Goal: Task Accomplishment & Management: Manage account settings

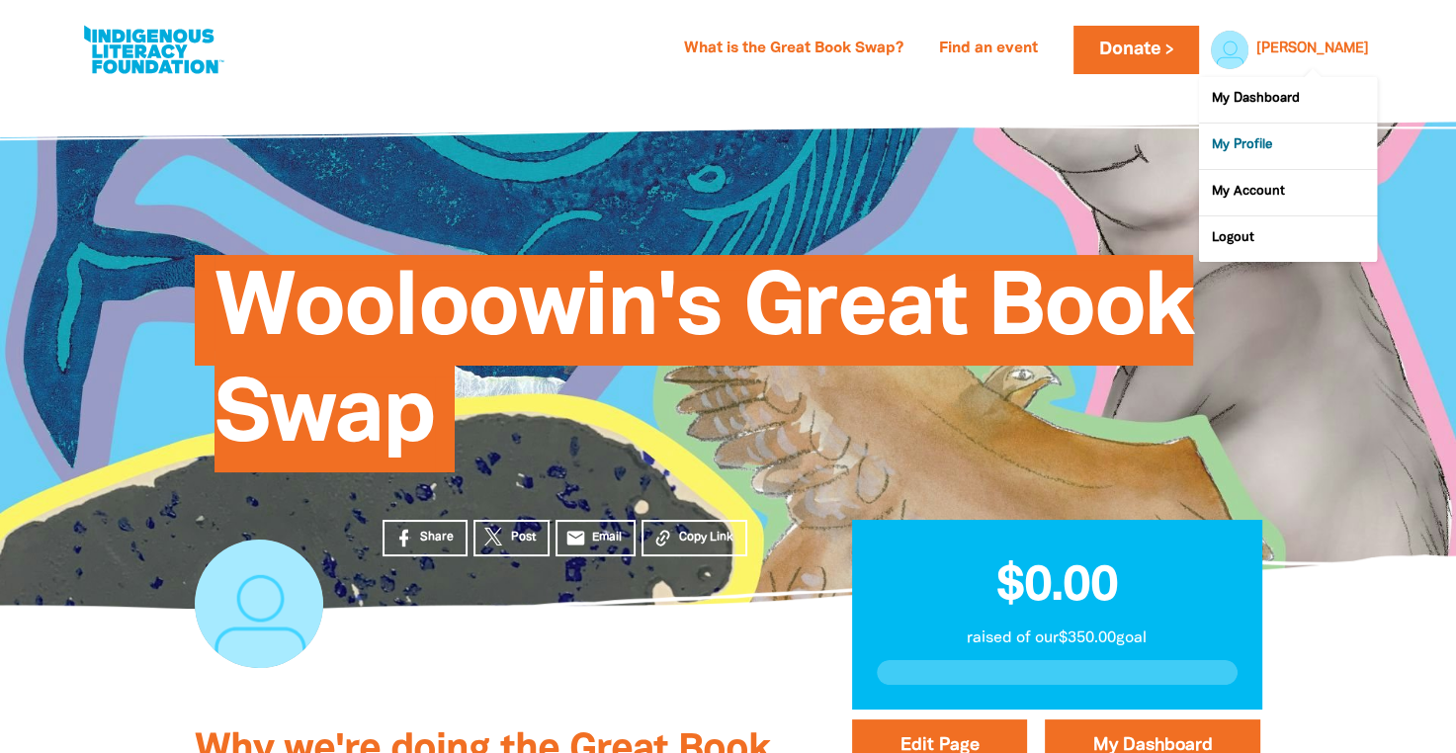
click at [1261, 149] on link "My Profile" at bounding box center [1288, 146] width 178 height 45
click at [1238, 140] on link "My Profile" at bounding box center [1288, 146] width 178 height 45
click at [1239, 103] on link "My Dashboard" at bounding box center [1288, 99] width 178 height 45
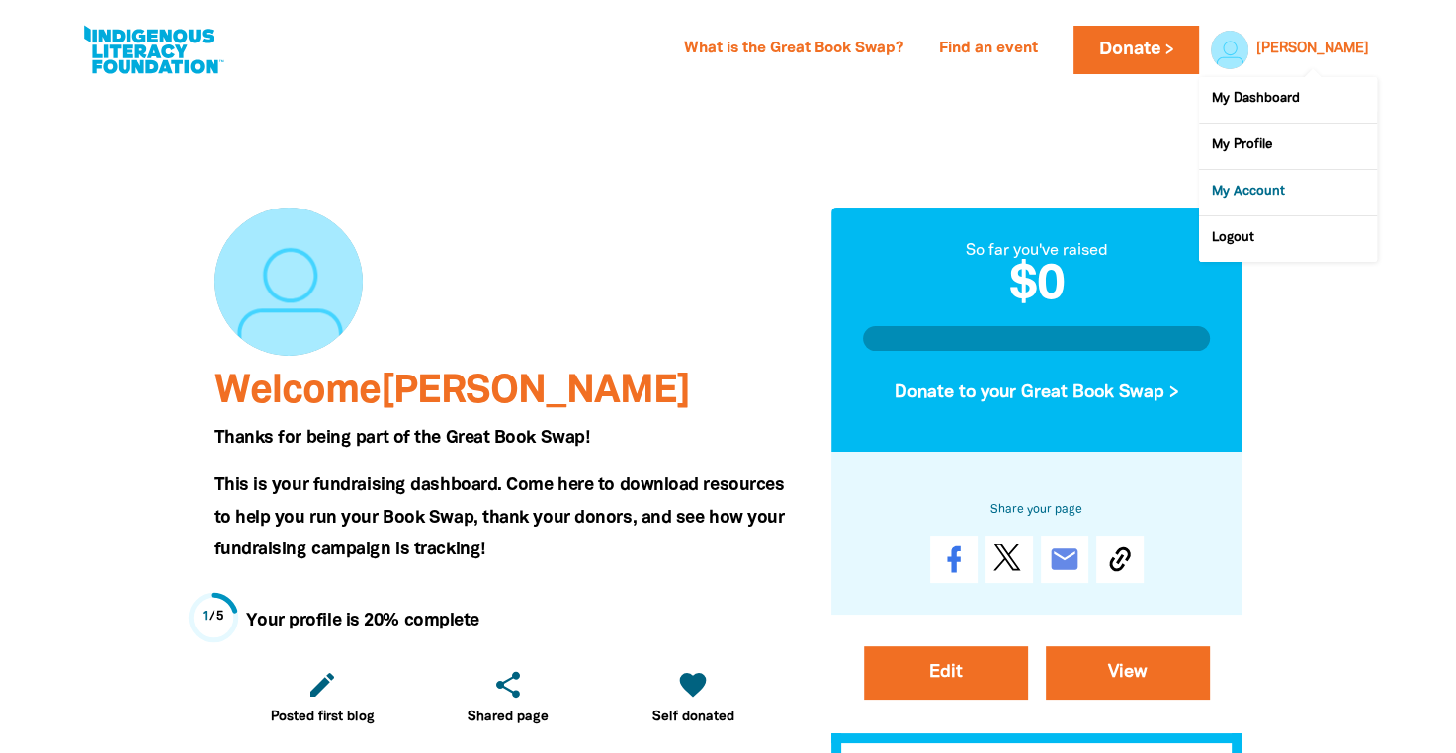
click at [1268, 185] on link "My Account" at bounding box center [1288, 192] width 178 height 45
select select "AU"
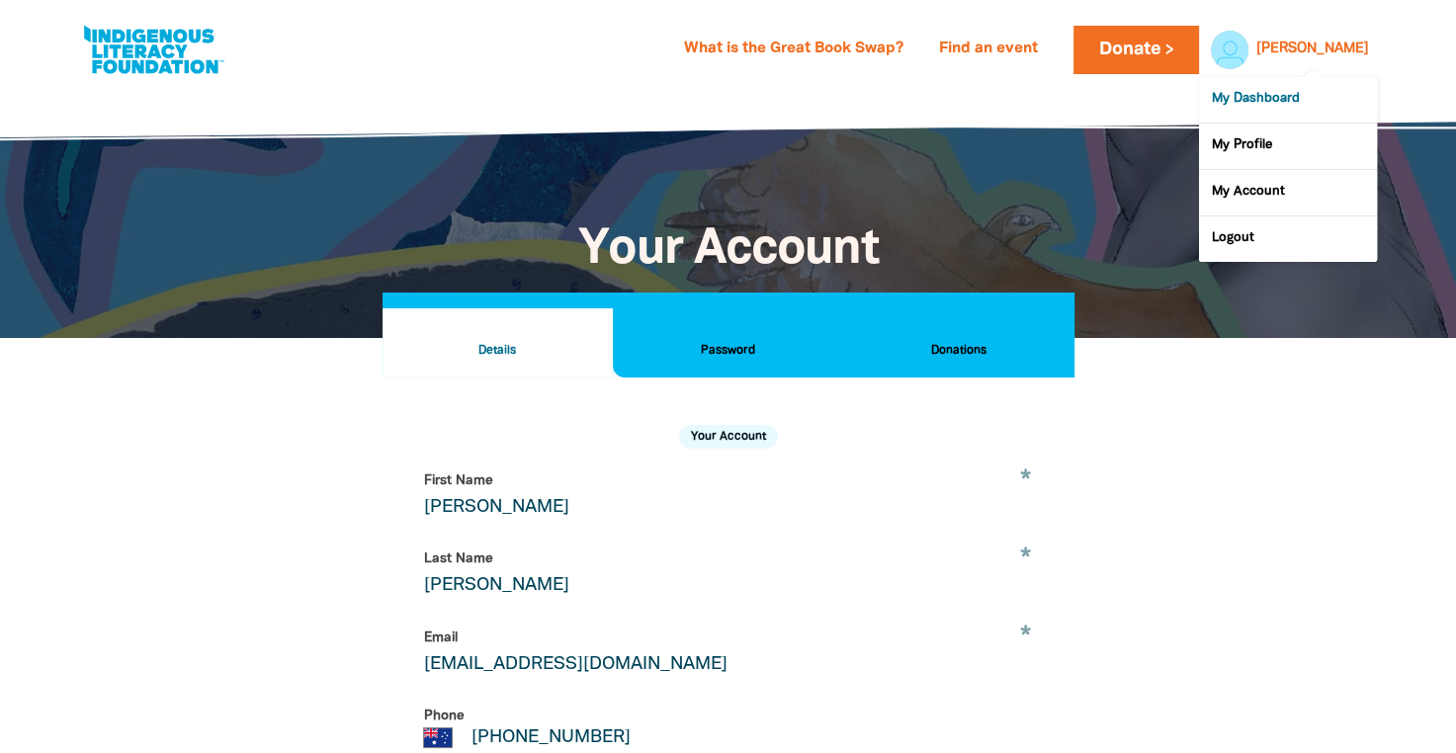
click at [1298, 94] on link "My Dashboard" at bounding box center [1288, 99] width 178 height 45
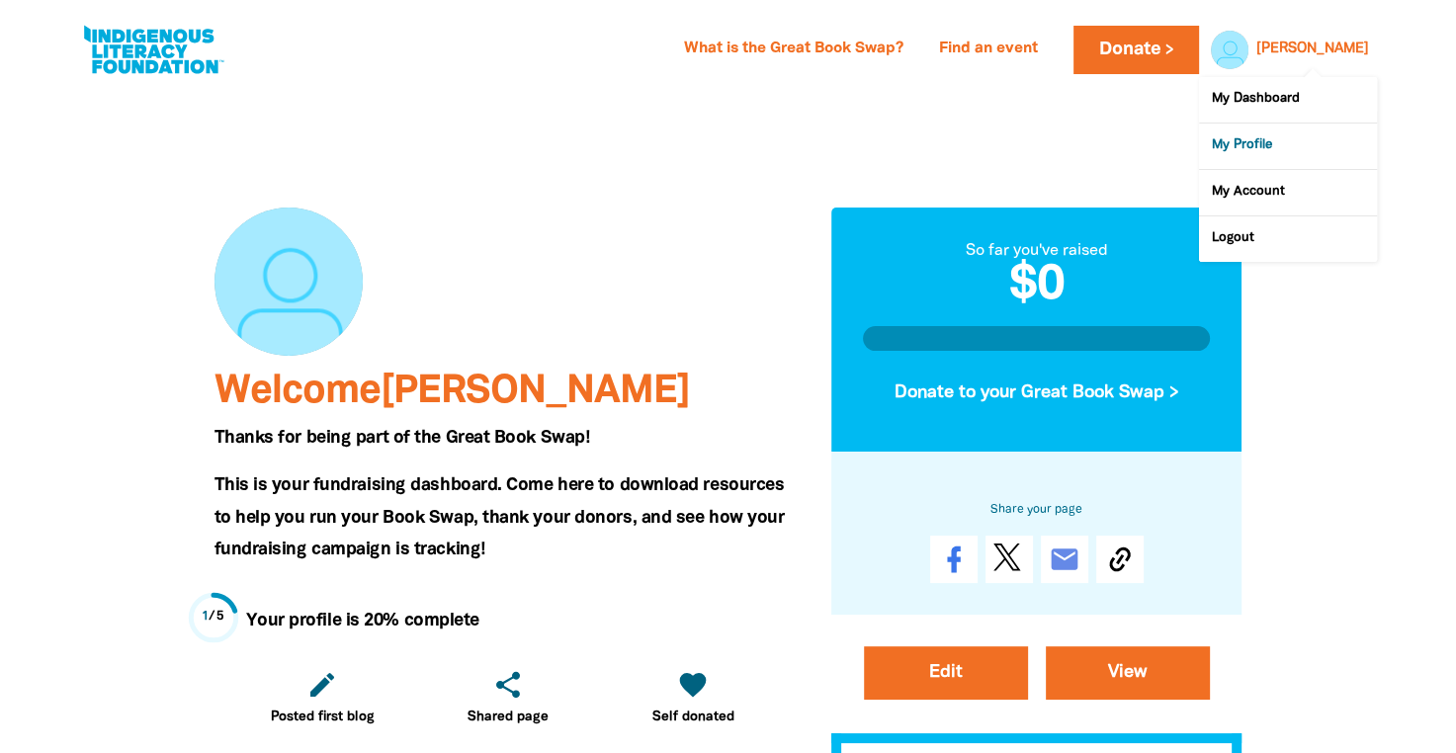
click at [1251, 144] on link "My Profile" at bounding box center [1288, 146] width 178 height 45
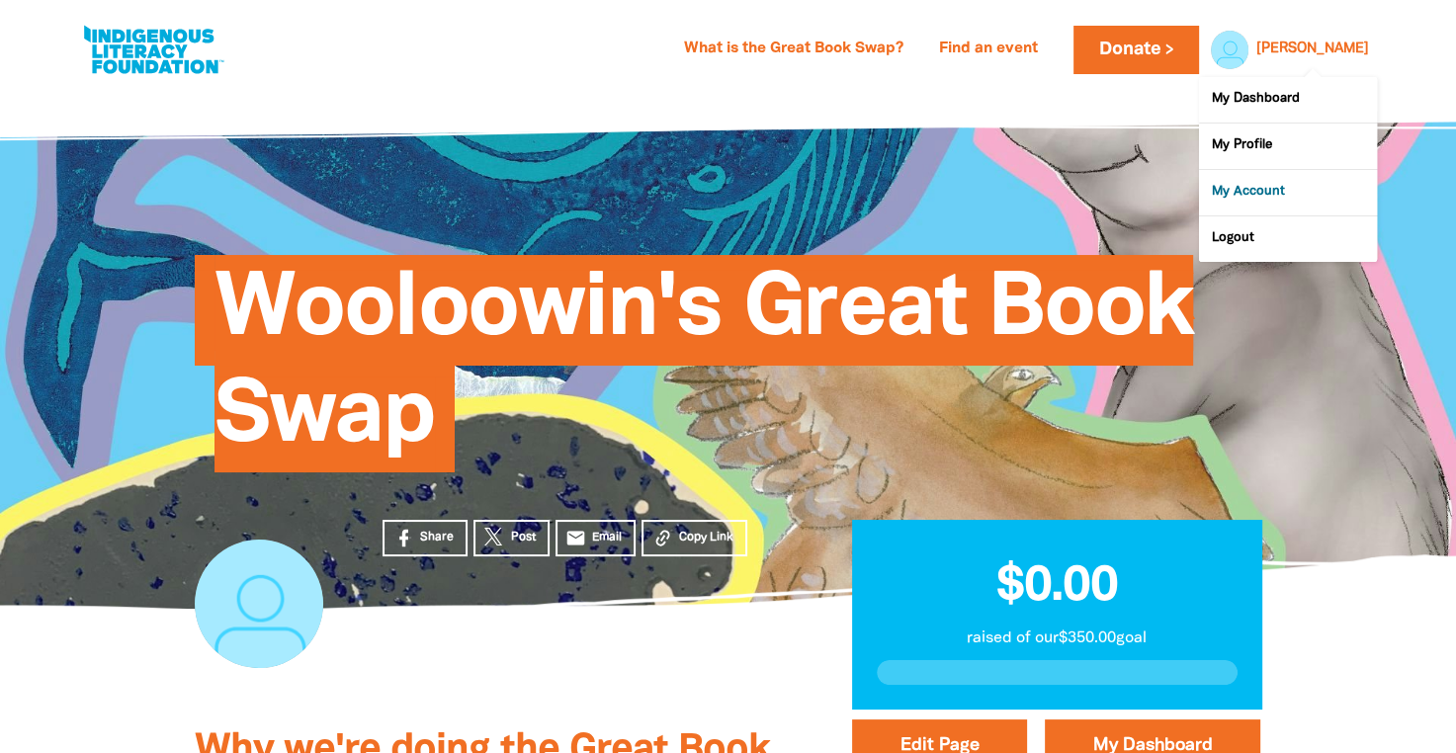
click at [1271, 185] on link "My Account" at bounding box center [1288, 192] width 178 height 45
select select "AU"
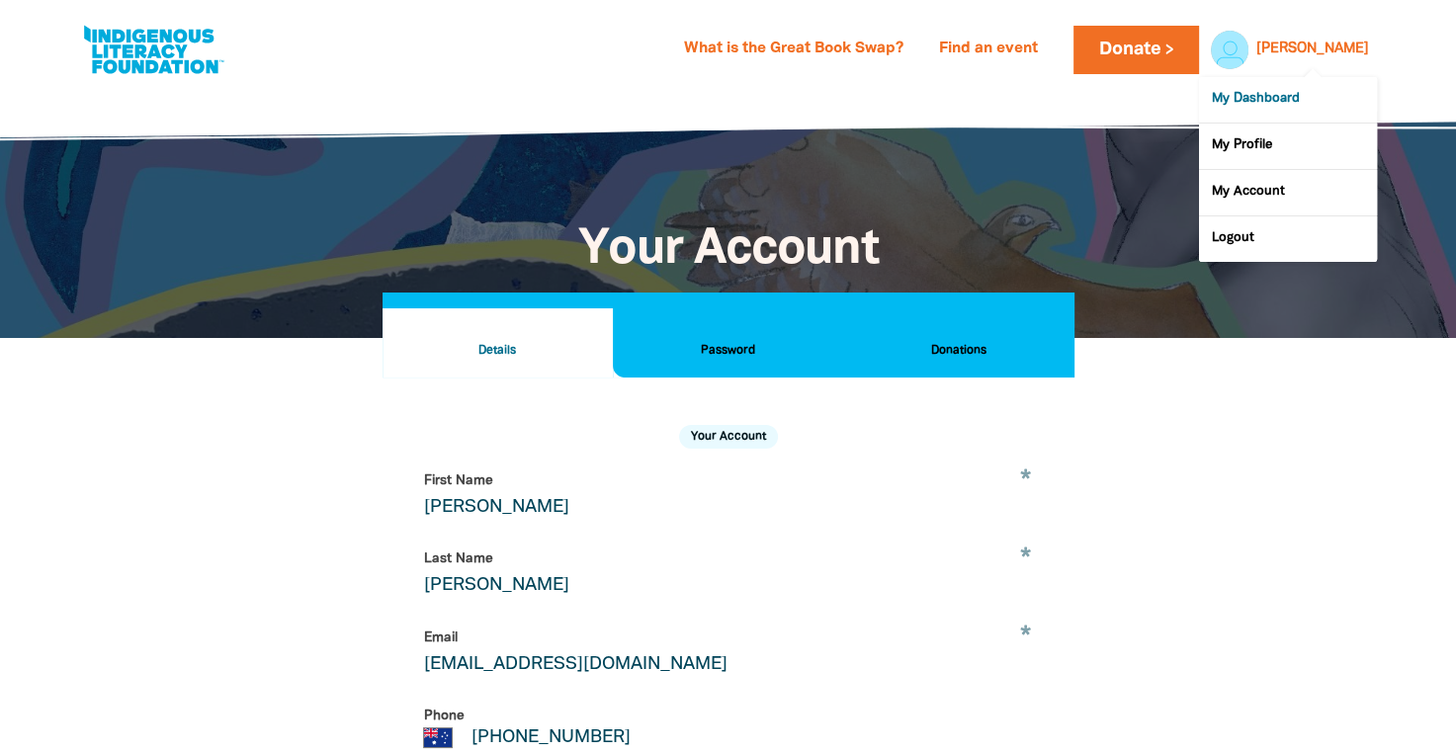
click at [1295, 91] on link "My Dashboard" at bounding box center [1288, 99] width 178 height 45
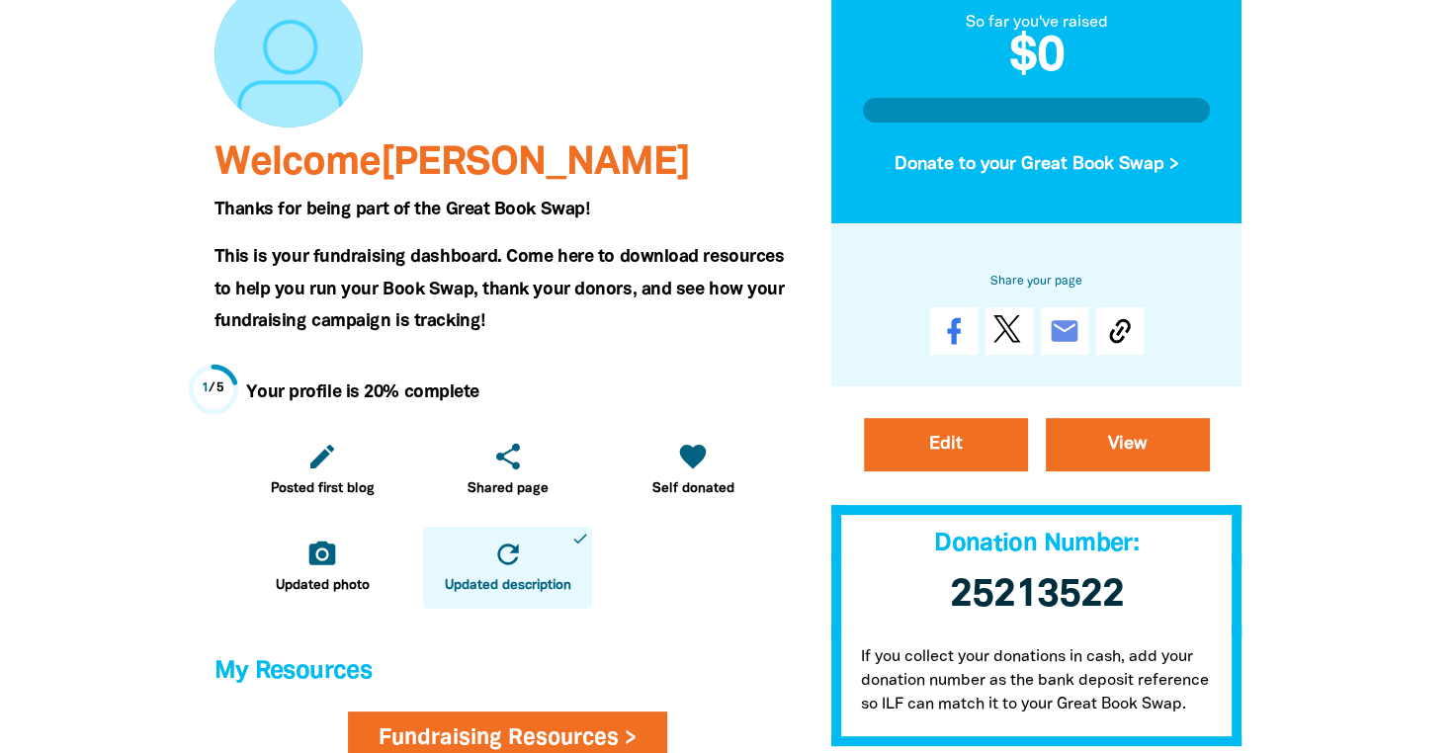
scroll to position [229, 0]
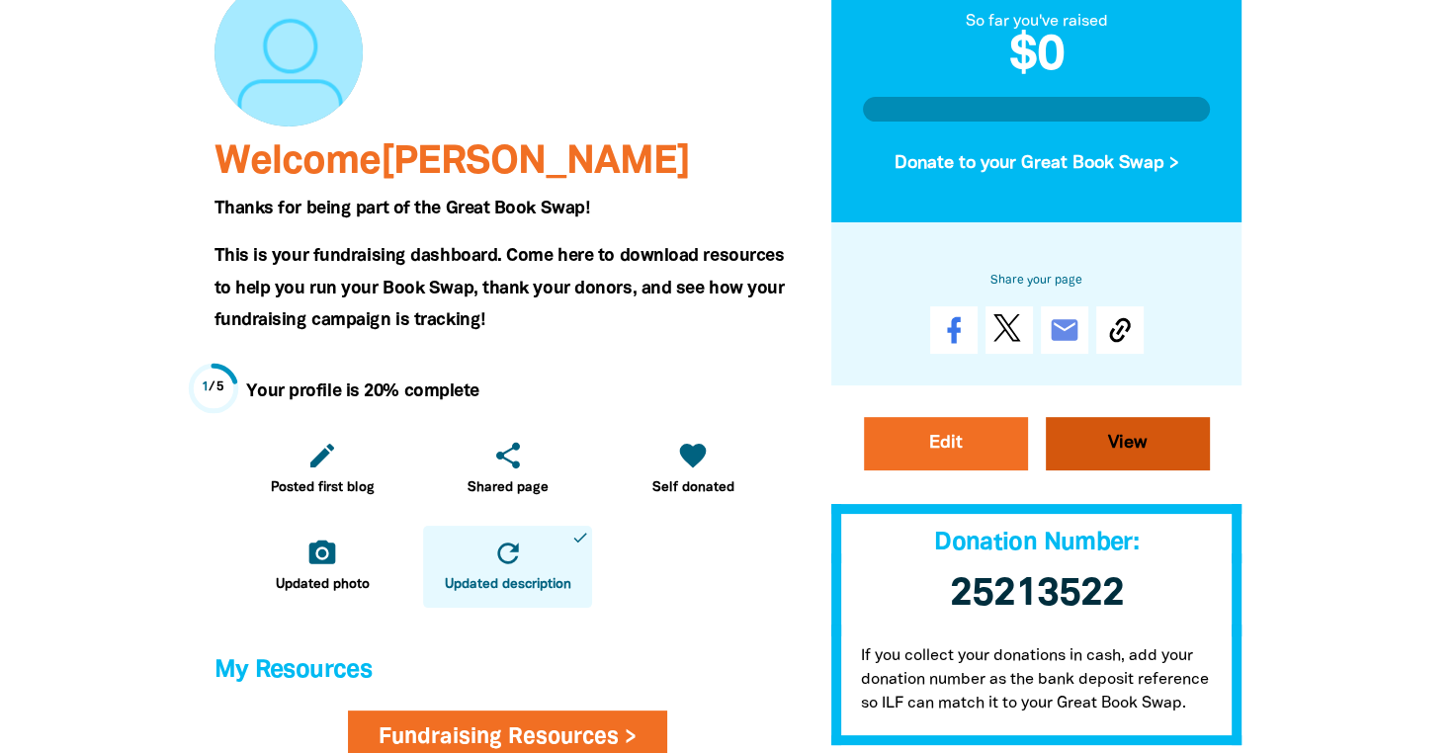
click at [1171, 460] on link "View" at bounding box center [1127, 443] width 164 height 53
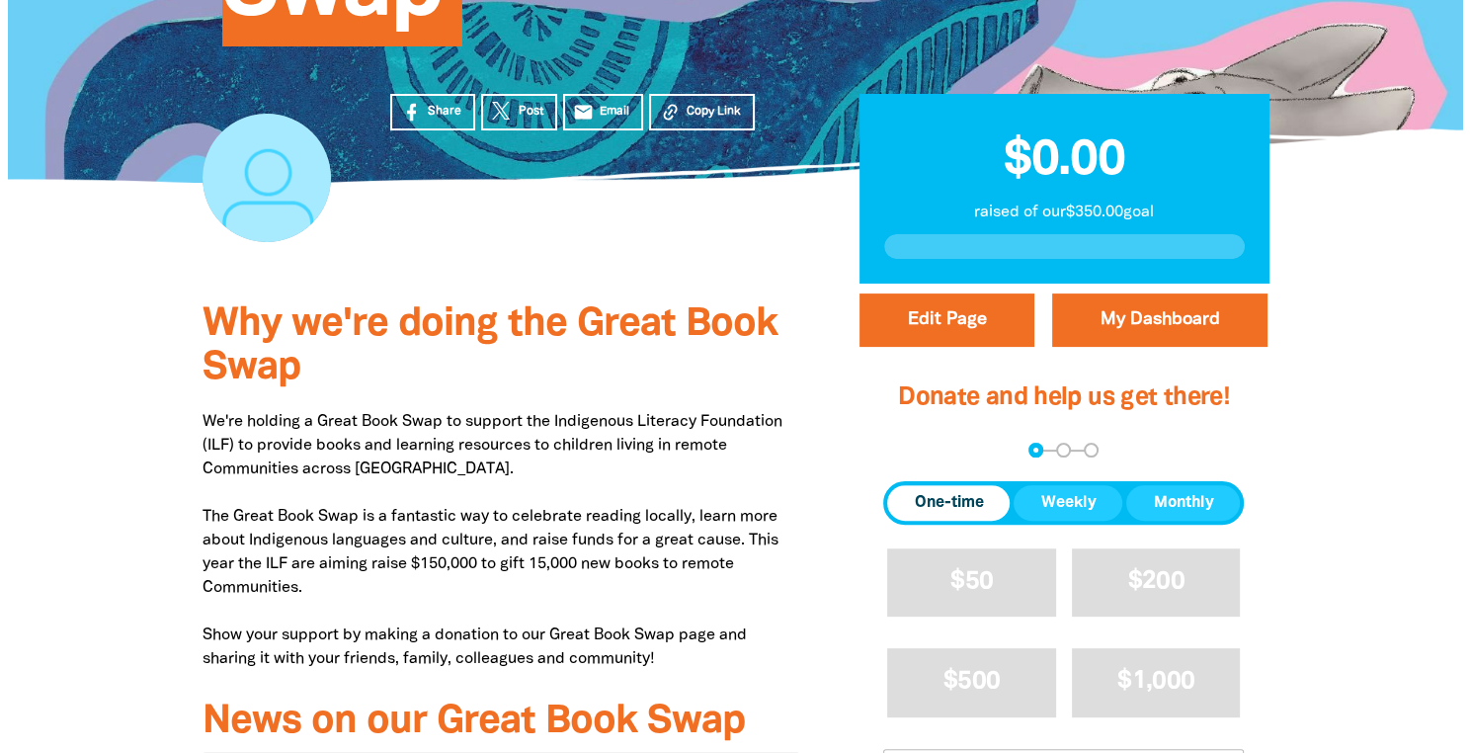
scroll to position [427, 0]
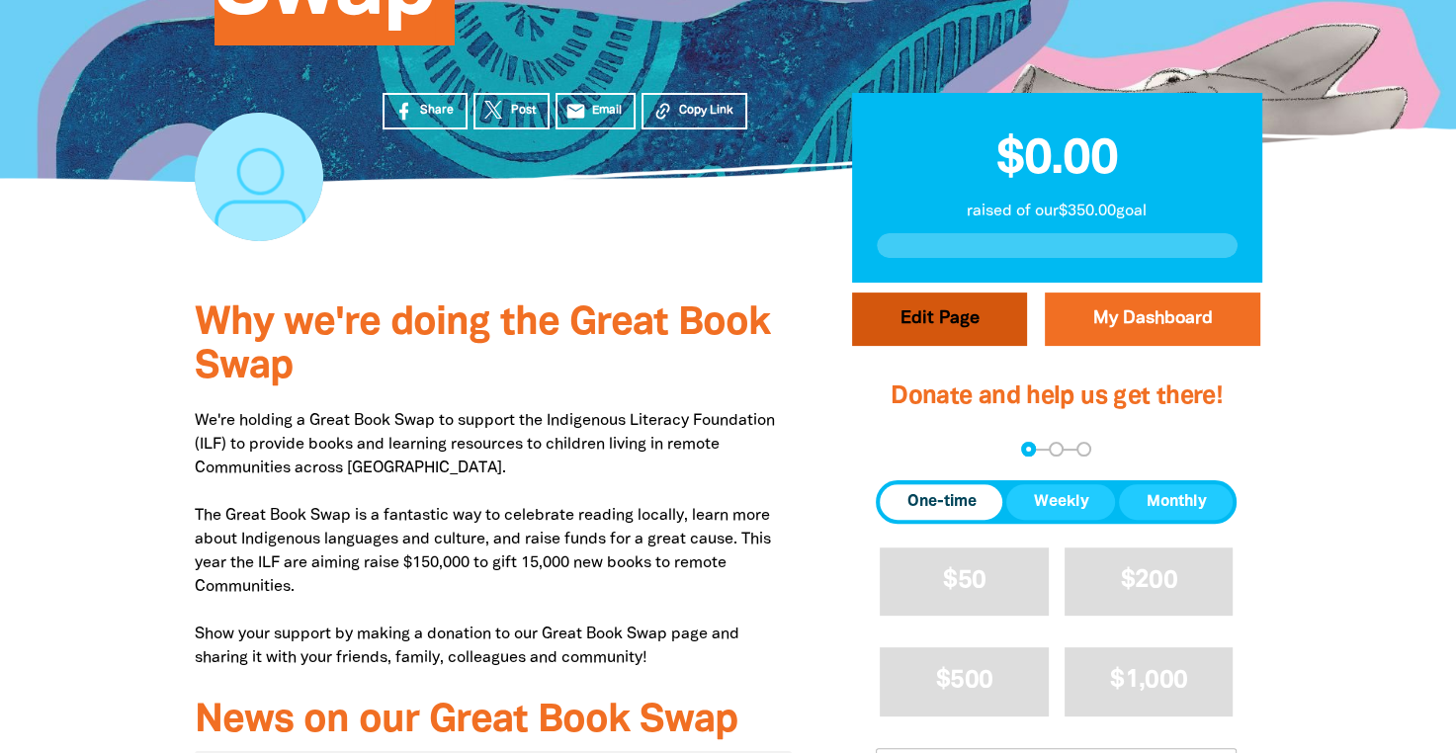
click at [968, 333] on button "Edit Page" at bounding box center [939, 319] width 175 height 53
select select "Yes"
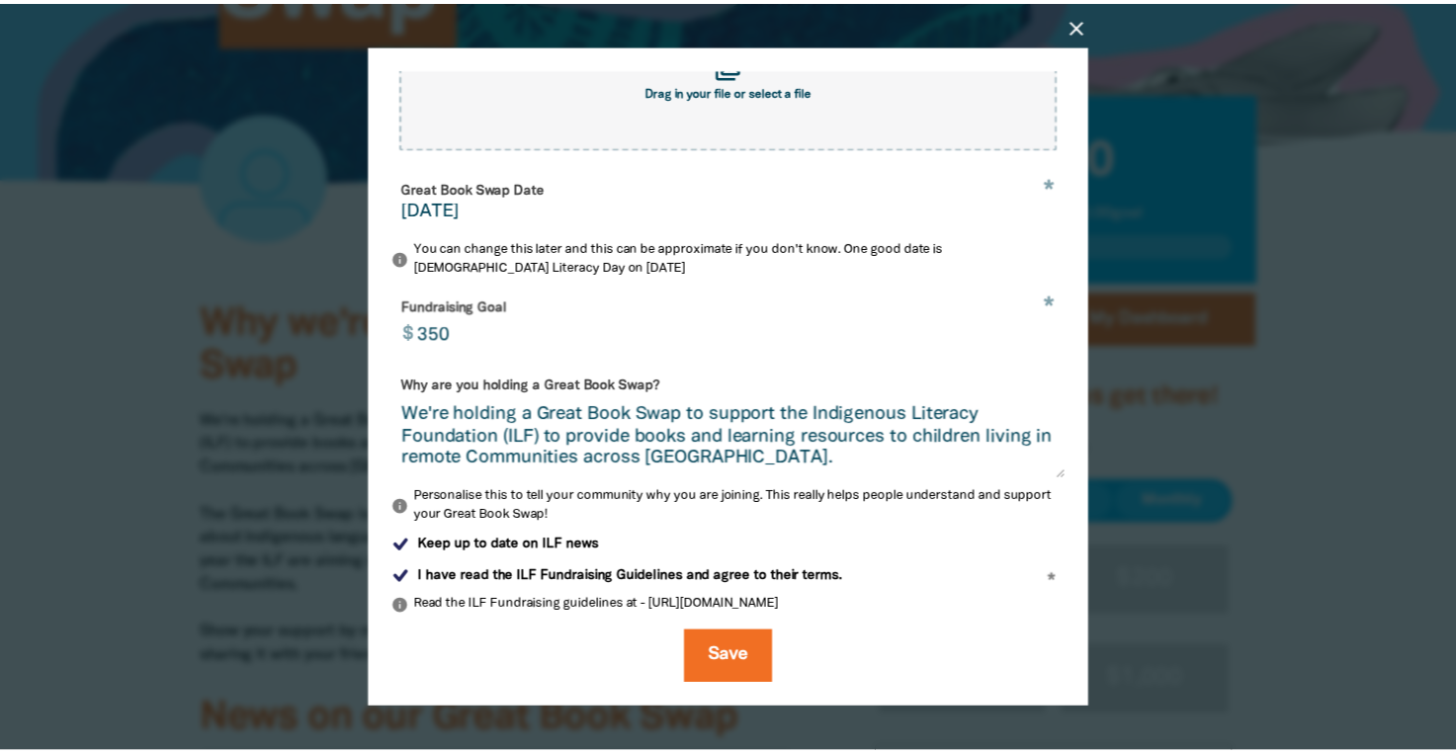
scroll to position [0, 0]
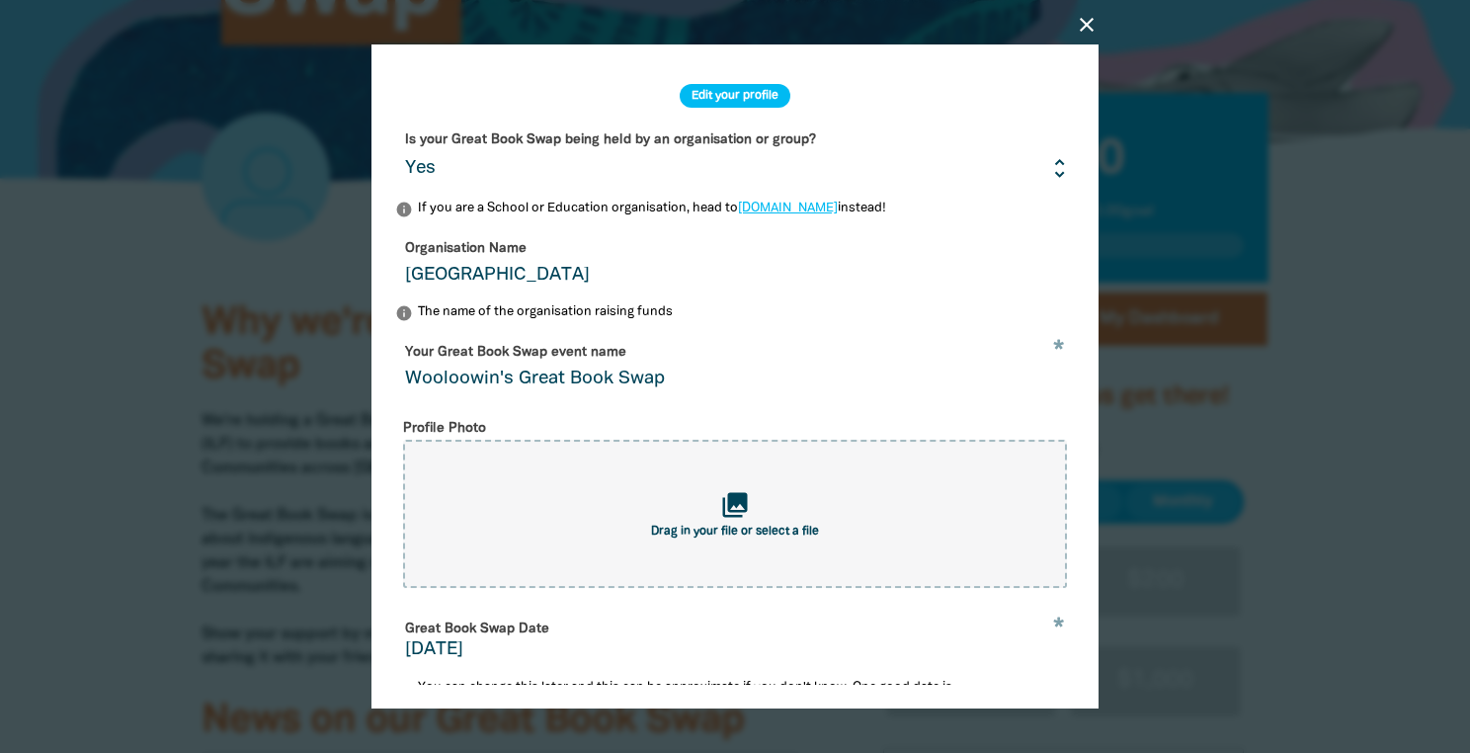
click at [1086, 31] on icon "close" at bounding box center [1087, 25] width 24 height 24
